Goal: Information Seeking & Learning: Learn about a topic

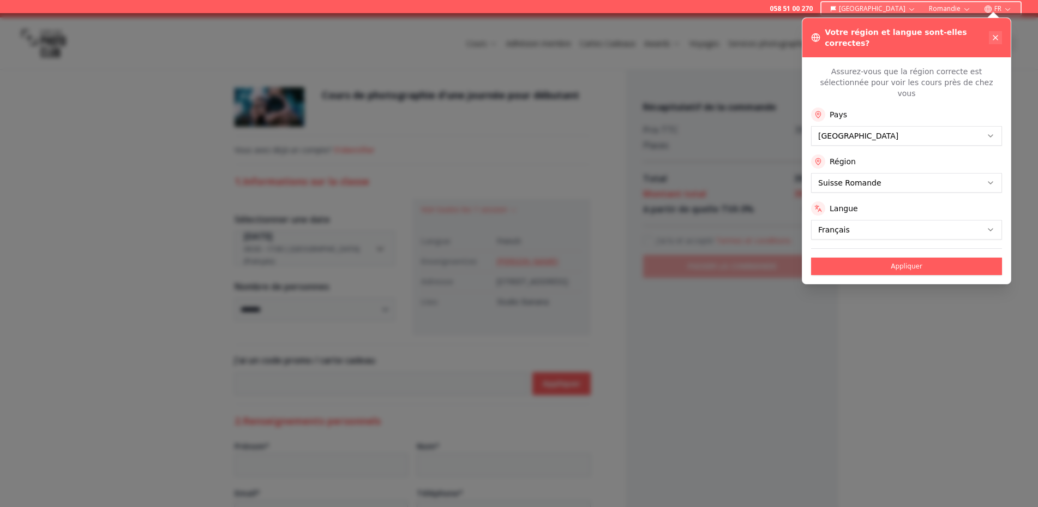
click at [995, 35] on icon at bounding box center [995, 37] width 9 height 9
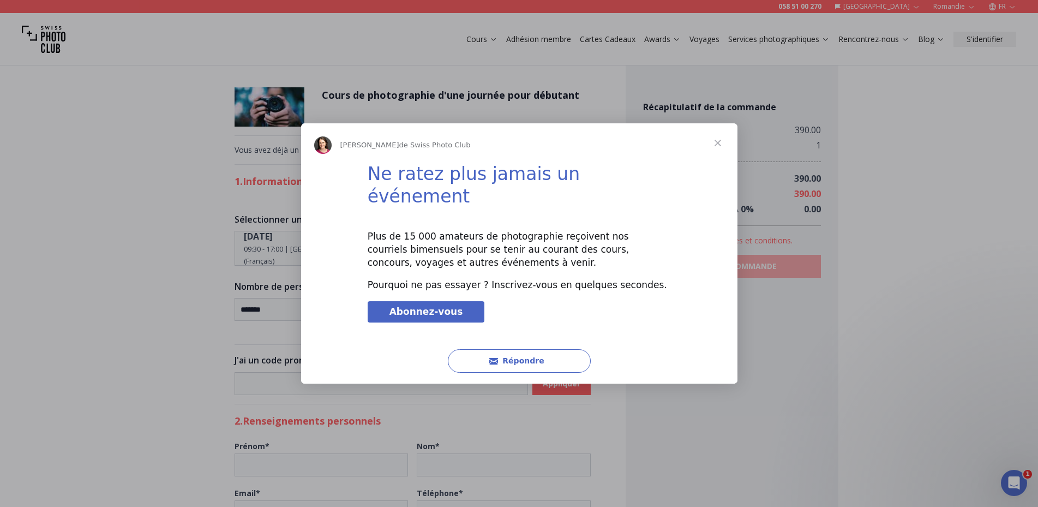
click at [720, 147] on span "Fermer" at bounding box center [717, 142] width 39 height 39
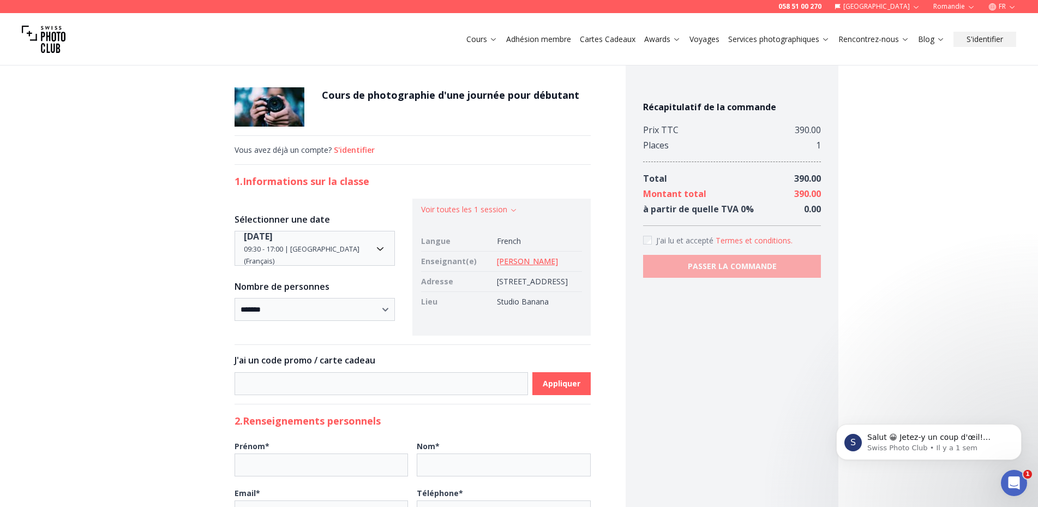
click at [497, 263] on link "[PERSON_NAME]" at bounding box center [527, 261] width 61 height 10
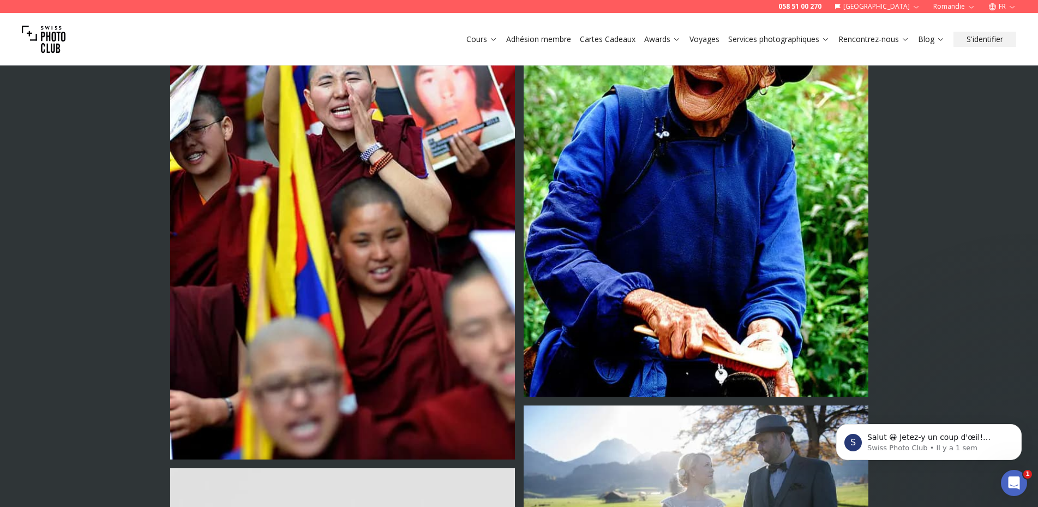
scroll to position [1745, 0]
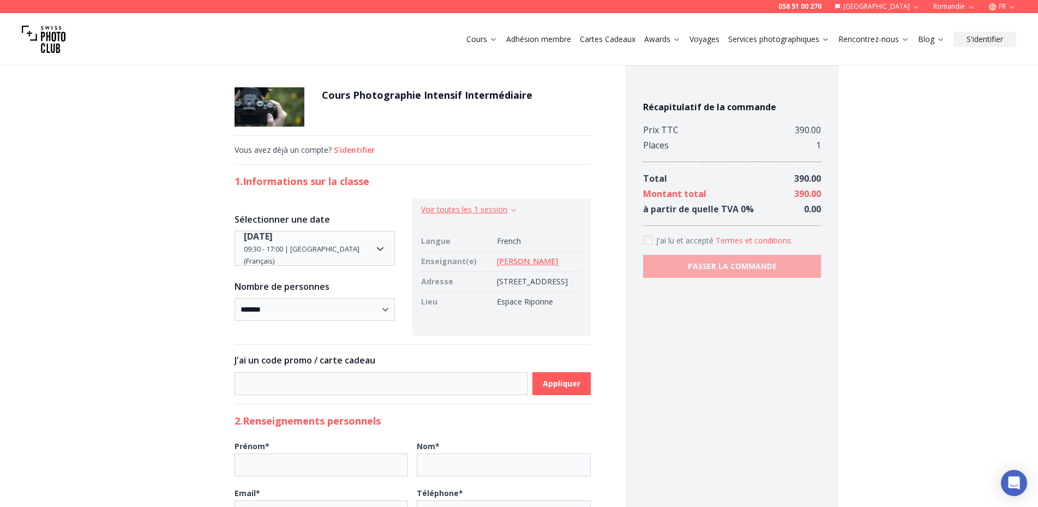
click at [501, 205] on button "Voir toutes les 1 session" at bounding box center [469, 209] width 97 height 11
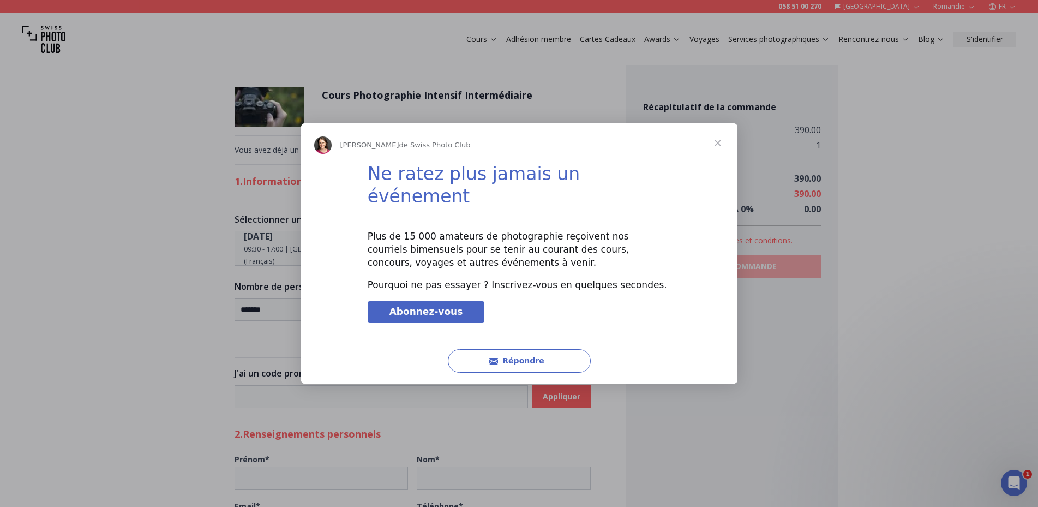
click at [720, 146] on span "Fermer" at bounding box center [717, 142] width 39 height 39
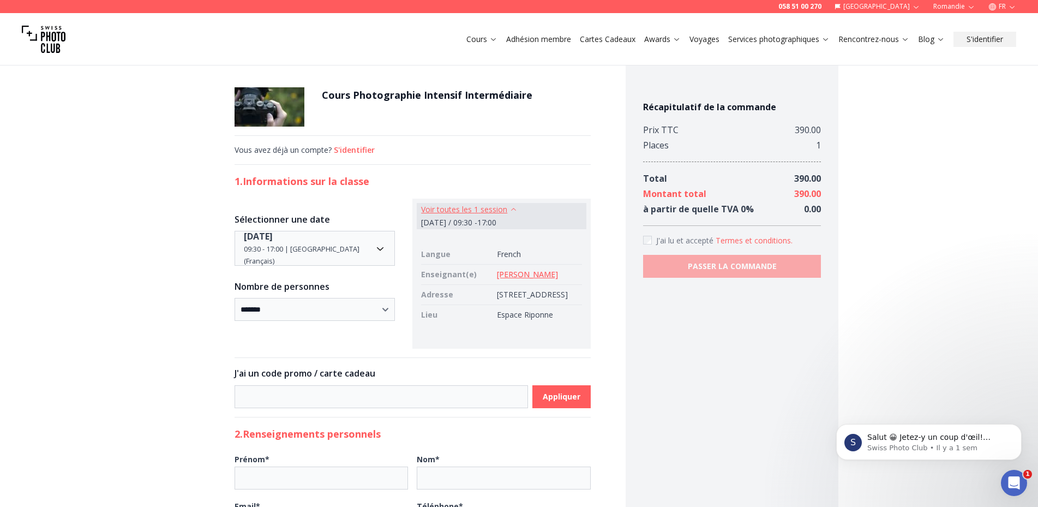
click at [498, 211] on button "Voir toutes les 1 session" at bounding box center [469, 209] width 97 height 11
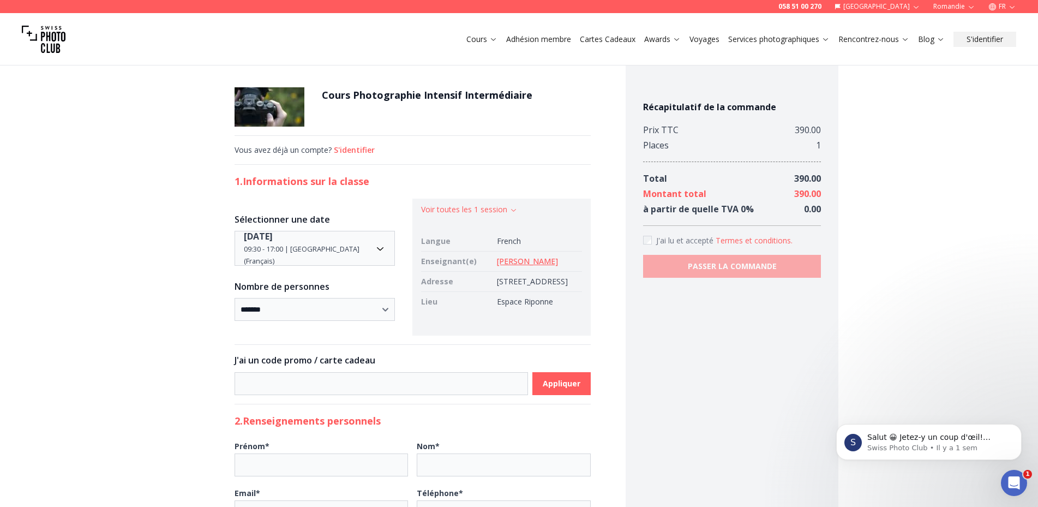
click at [519, 261] on link "Bernard Menettrier de Jollin" at bounding box center [527, 261] width 61 height 10
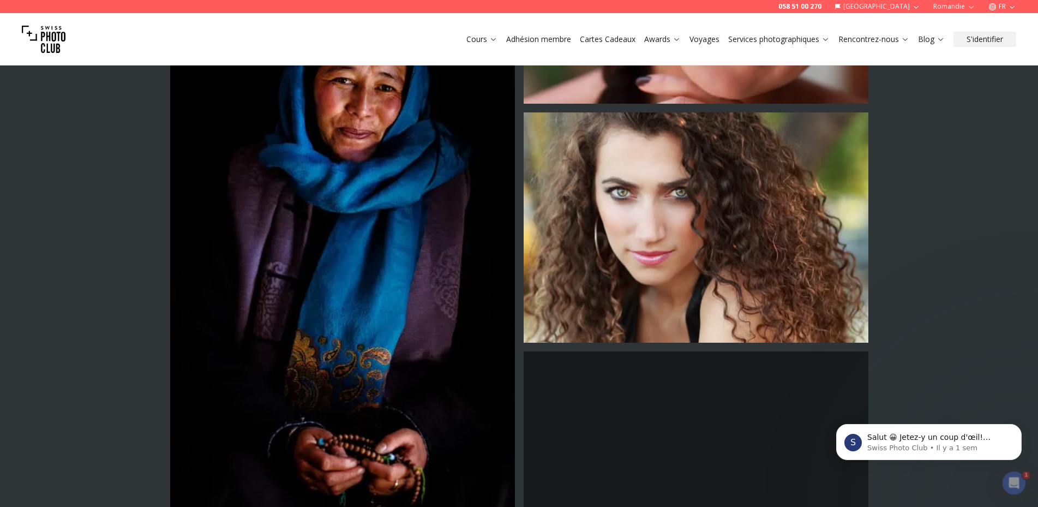
scroll to position [3927, 0]
